Goal: Use online tool/utility: Utilize a website feature to perform a specific function

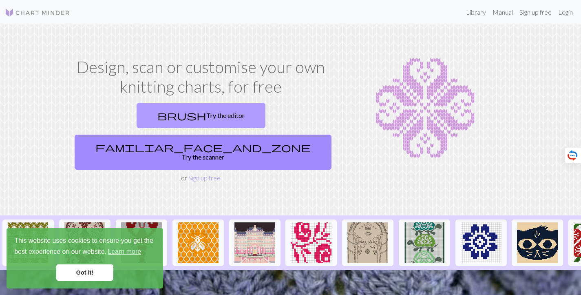
click at [164, 119] on link "brush Try the editor" at bounding box center [201, 115] width 129 height 25
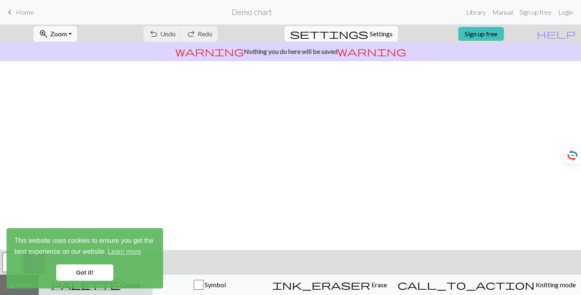
click at [81, 271] on link "Got it!" at bounding box center [84, 272] width 57 height 16
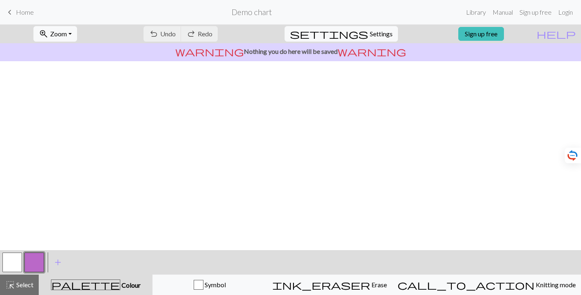
click at [256, 166] on body "This website uses cookies to ensure you get the best experience on our website.…" at bounding box center [290, 147] width 581 height 295
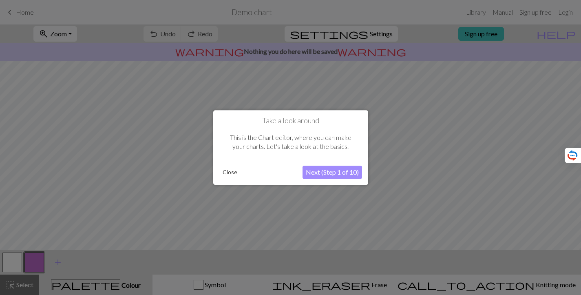
click at [241, 172] on div "Close" at bounding box center [260, 172] width 83 height 12
click at [222, 172] on button "Close" at bounding box center [229, 172] width 21 height 12
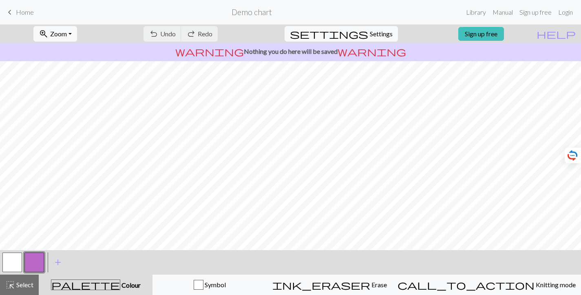
click at [17, 16] on link "keyboard_arrow_left Home" at bounding box center [19, 12] width 29 height 14
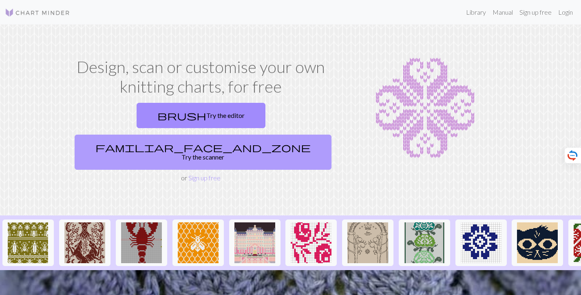
click at [295, 135] on link "familiar_face_and_zone Try the scanner" at bounding box center [203, 152] width 257 height 35
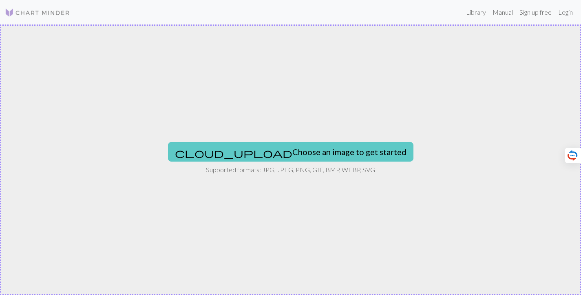
click at [305, 150] on button "cloud_upload Choose an image to get started" at bounding box center [290, 152] width 245 height 20
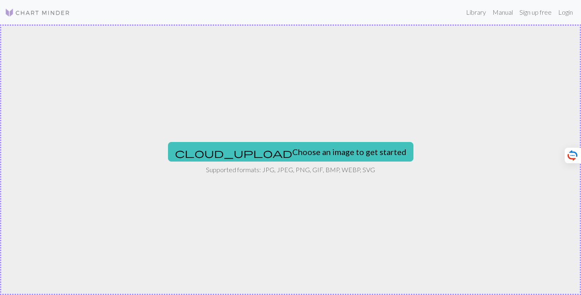
type input "C:\fakepath\Screenshot 2025-09-03 at 20.27.52.png"
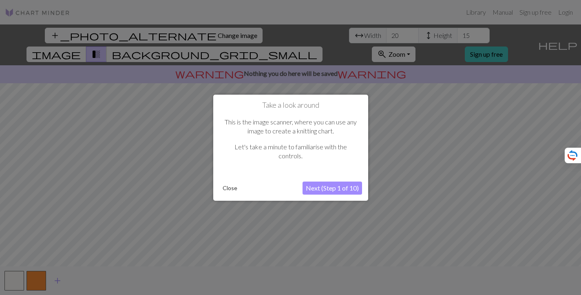
click at [345, 187] on button "Next (Step 1 of 10)" at bounding box center [333, 187] width 60 height 13
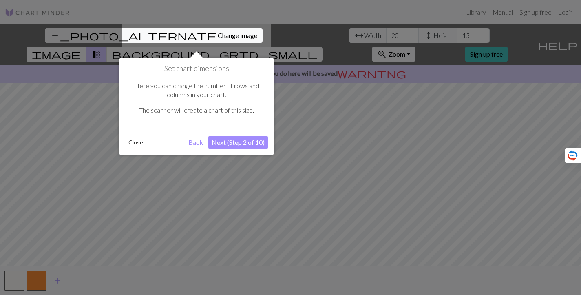
click at [174, 36] on div at bounding box center [196, 36] width 149 height 24
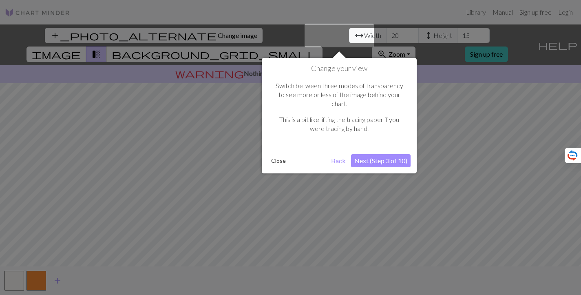
click at [282, 155] on button "Close" at bounding box center [278, 161] width 21 height 12
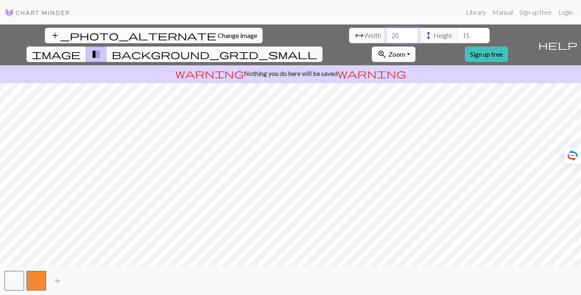
click at [386, 36] on input "20" at bounding box center [402, 35] width 33 height 15
type input "2"
click at [457, 35] on input "15" at bounding box center [473, 35] width 33 height 15
type input "1"
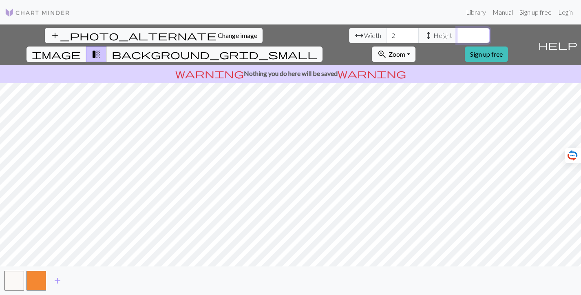
type input "2"
type input "8"
click at [386, 39] on input "2" at bounding box center [402, 35] width 33 height 15
type input "8"
click at [181, 44] on div "add_photo_alternate Change image arrow_range Width 8 height Height 8 image tran…" at bounding box center [267, 44] width 535 height 41
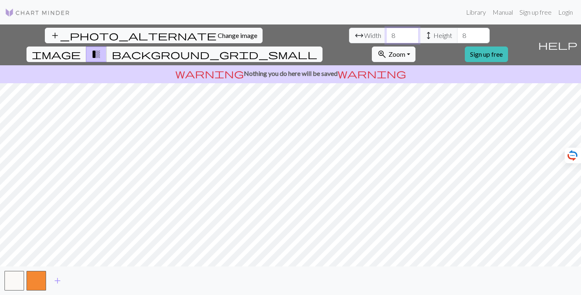
click at [386, 37] on input "8" at bounding box center [402, 35] width 33 height 15
type input "10"
click at [243, 44] on div "add_photo_alternate Change image arrow_range Width 10 height Height 8 image tra…" at bounding box center [267, 44] width 535 height 41
click at [457, 39] on input "8" at bounding box center [473, 35] width 33 height 15
type input "10"
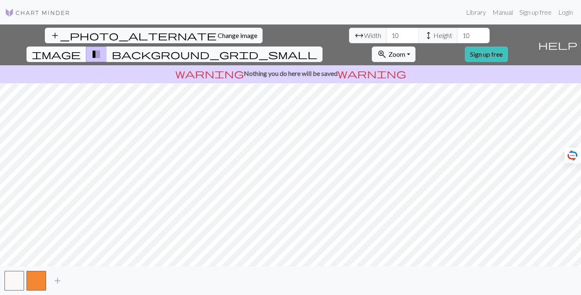
click at [81, 49] on span "image" at bounding box center [56, 54] width 49 height 11
click at [101, 49] on span "transition_fade" at bounding box center [96, 54] width 10 height 11
click at [323, 46] on button "background_grid_small" at bounding box center [214, 53] width 216 height 15
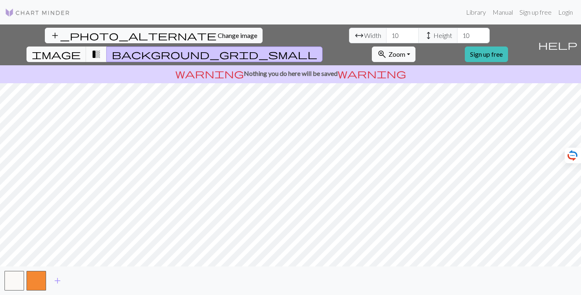
click at [101, 49] on span "transition_fade" at bounding box center [96, 54] width 10 height 11
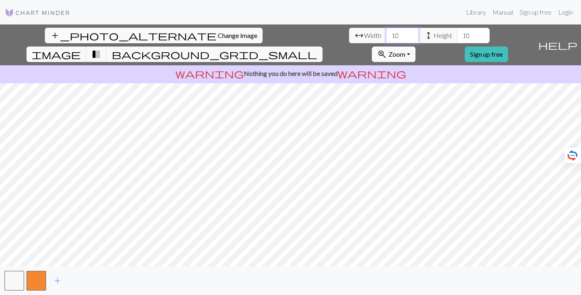
click at [386, 39] on input "10" at bounding box center [402, 35] width 33 height 15
type input "1"
type input "240"
click at [457, 36] on input "10" at bounding box center [473, 35] width 33 height 15
drag, startPoint x: 248, startPoint y: 34, endPoint x: 232, endPoint y: 34, distance: 15.9
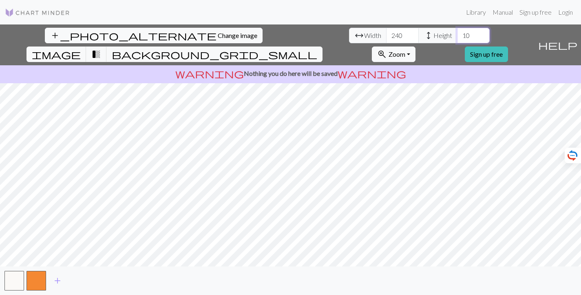
click at [349, 34] on div "arrow_range Width 240 height Height 10" at bounding box center [419, 35] width 141 height 15
click at [457, 30] on input "240" at bounding box center [473, 35] width 33 height 15
click at [457, 35] on input "240" at bounding box center [473, 35] width 33 height 15
type input "100"
click at [386, 38] on input "239" at bounding box center [402, 35] width 33 height 15
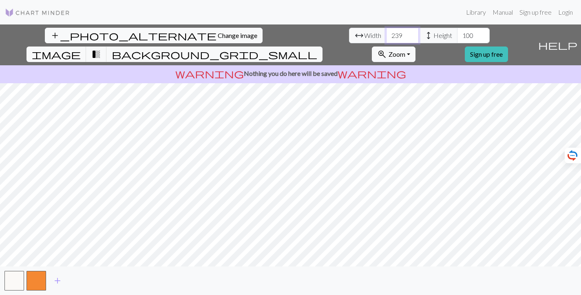
click at [386, 38] on input "238" at bounding box center [402, 35] width 33 height 15
click at [386, 38] on input "237" at bounding box center [402, 35] width 33 height 15
click at [386, 36] on input "237" at bounding box center [402, 35] width 33 height 15
type input "100"
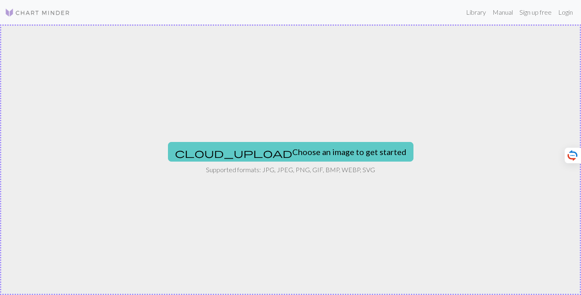
click at [272, 142] on button "cloud_upload Choose an image to get started" at bounding box center [290, 152] width 245 height 20
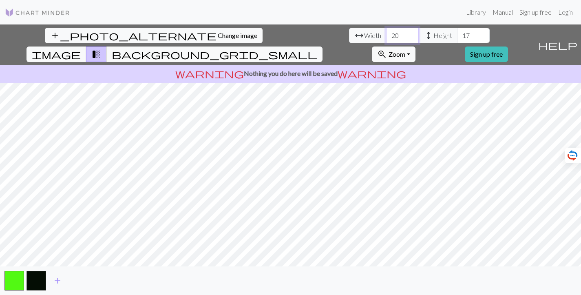
click at [386, 33] on input "20" at bounding box center [402, 35] width 33 height 15
type input "2"
type input "8"
click at [457, 37] on input "17" at bounding box center [473, 35] width 33 height 15
type input "1"
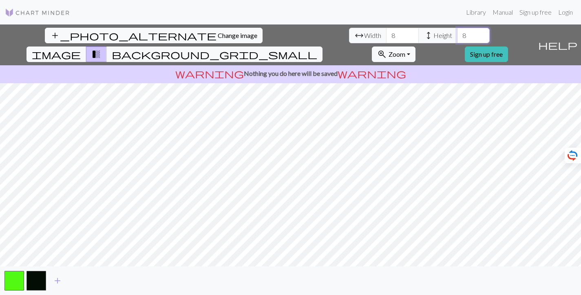
type input "8"
click at [386, 38] on input "8" at bounding box center [402, 35] width 33 height 15
type input "10"
click at [457, 34] on input "8" at bounding box center [473, 35] width 33 height 15
type input "8"
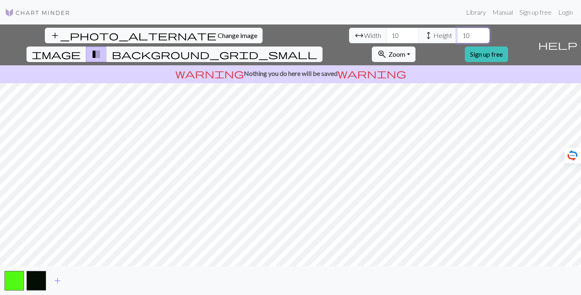
type input "1"
type input "12"
click at [386, 32] on input "10" at bounding box center [402, 35] width 33 height 15
drag, startPoint x: 178, startPoint y: 35, endPoint x: 167, endPoint y: 35, distance: 11.0
click at [386, 35] on input "10" at bounding box center [402, 35] width 33 height 15
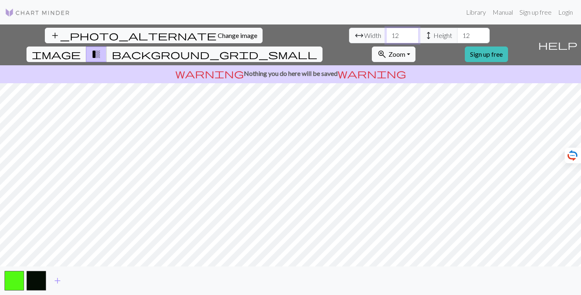
type input "12"
click at [218, 36] on span "Change image" at bounding box center [238, 35] width 40 height 8
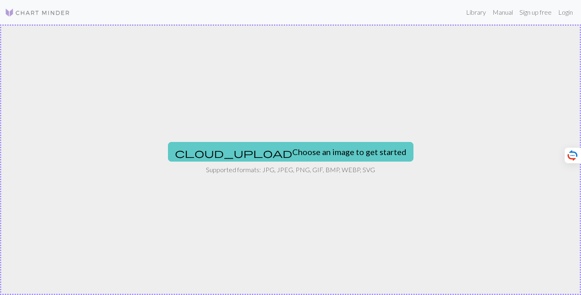
click at [303, 146] on button "cloud_upload Choose an image to get started" at bounding box center [290, 152] width 245 height 20
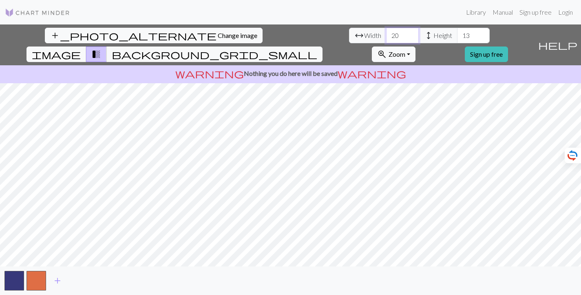
click at [386, 36] on input "20" at bounding box center [402, 35] width 33 height 15
type input "2"
type input "100"
click at [457, 37] on input "13" at bounding box center [473, 35] width 33 height 15
type input "100"
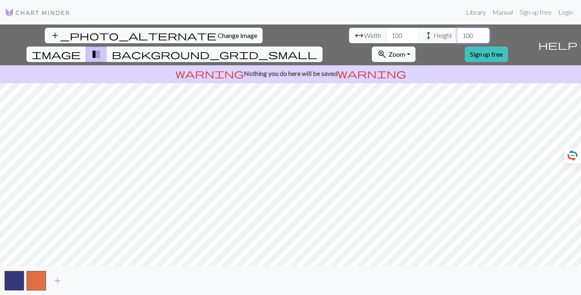
click at [457, 36] on input "100" at bounding box center [473, 35] width 33 height 15
click at [57, 280] on span "add" at bounding box center [58, 280] width 10 height 11
click at [61, 280] on button "button" at bounding box center [59, 281] width 20 height 20
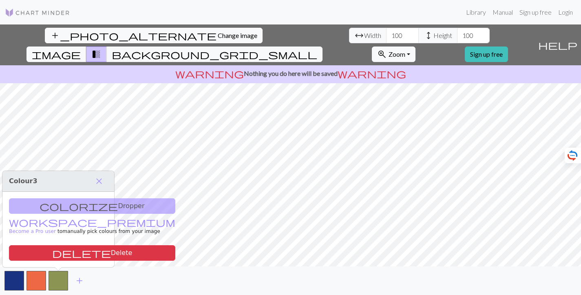
click at [64, 202] on div "colorize Dropper workspace_premium Become a Pro user to manually pick colours f…" at bounding box center [58, 229] width 112 height 75
click at [64, 203] on div "colorize Dropper workspace_premium Become a Pro user to manually pick colours f…" at bounding box center [58, 229] width 112 height 75
click at [43, 210] on div "colorize Dropper workspace_premium Become a Pro user to manually pick colours f…" at bounding box center [58, 229] width 112 height 75
click at [102, 183] on span "close" at bounding box center [99, 180] width 10 height 11
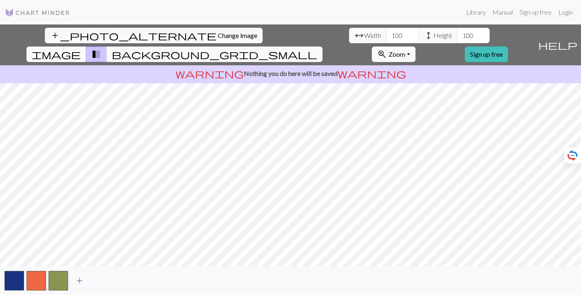
click at [79, 281] on span "add" at bounding box center [80, 280] width 10 height 11
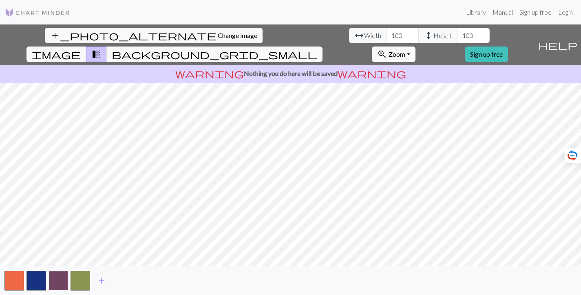
click at [58, 282] on button "button" at bounding box center [59, 281] width 20 height 20
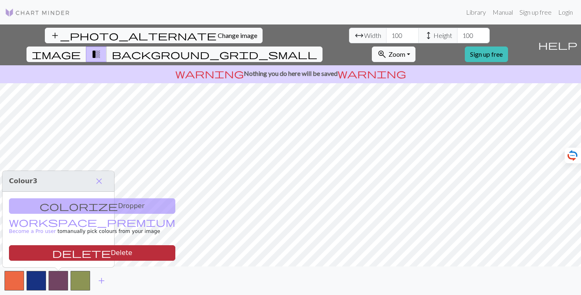
click at [63, 252] on button "delete Delete" at bounding box center [92, 252] width 166 height 15
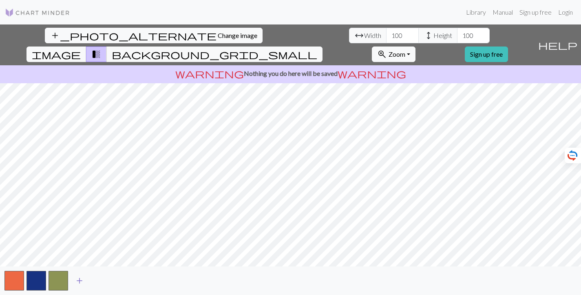
click at [80, 281] on span "add" at bounding box center [80, 280] width 10 height 11
click at [58, 283] on button "button" at bounding box center [59, 281] width 20 height 20
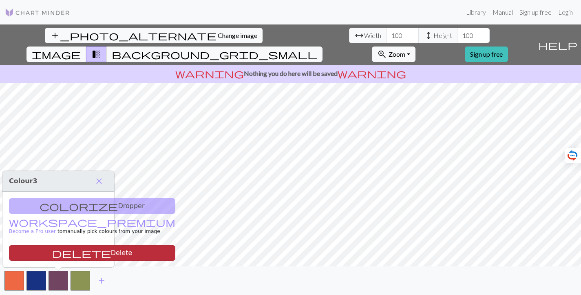
click at [58, 254] on button "delete Delete" at bounding box center [92, 252] width 166 height 15
